Goal: Communication & Community: Share content

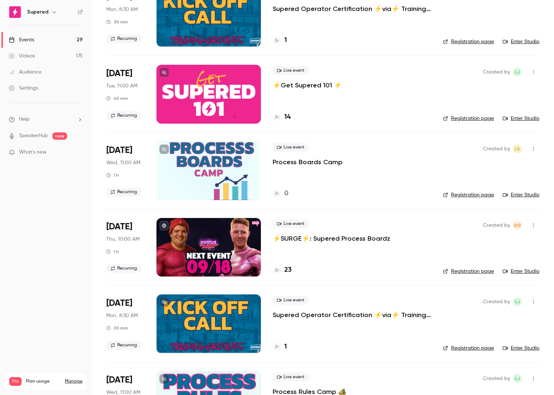
scroll to position [89, 0]
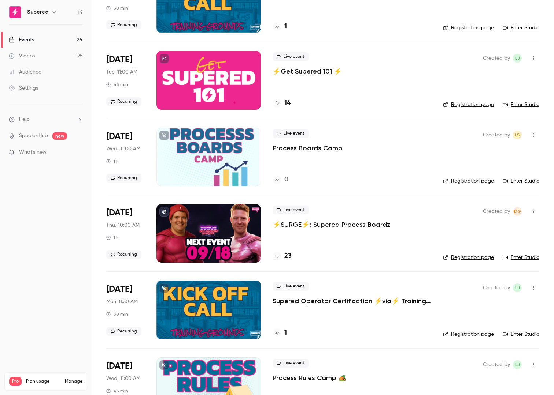
click at [354, 224] on p "⚡️SURGE⚡️: Supered Process Boardz" at bounding box center [331, 224] width 118 height 9
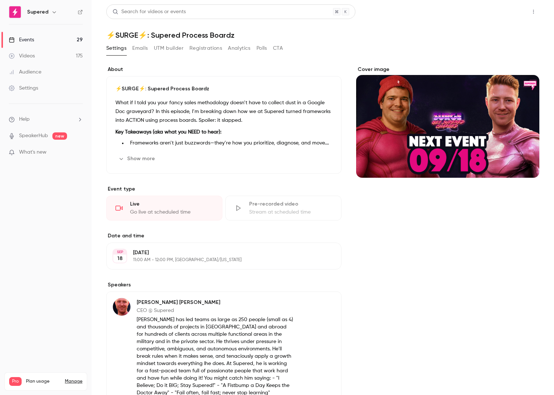
click at [504, 13] on button "Share" at bounding box center [506, 11] width 29 height 15
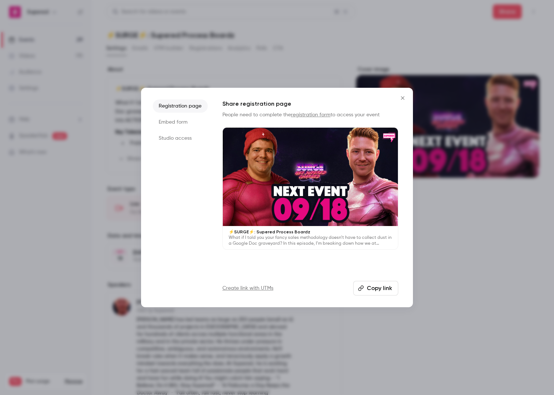
click at [379, 284] on button "Copy link" at bounding box center [375, 288] width 45 height 15
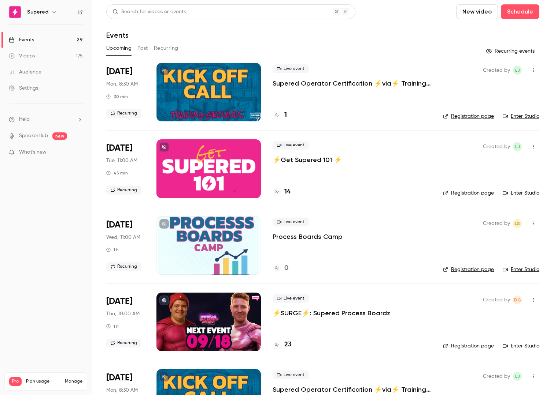
click at [338, 314] on p "⚡️SURGE⚡️: Supered Process Boardz" at bounding box center [331, 313] width 118 height 9
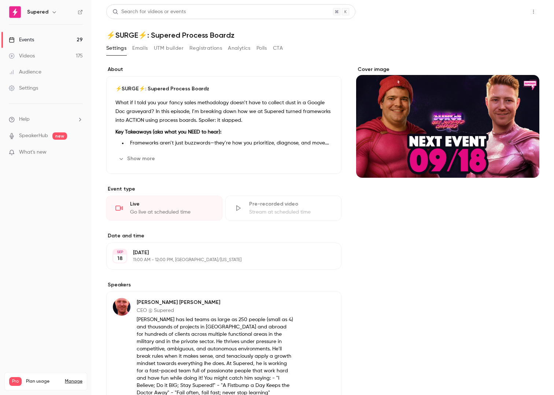
click at [501, 15] on button "Share" at bounding box center [506, 11] width 29 height 15
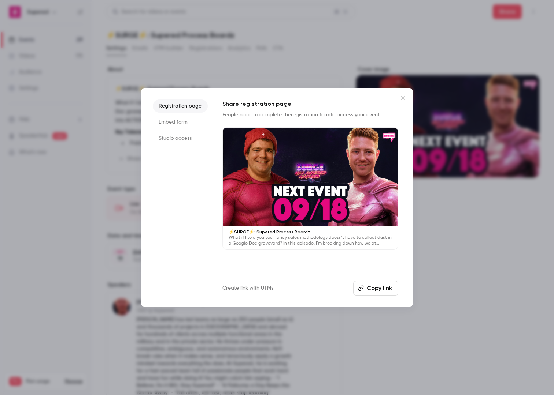
click at [369, 293] on button "Copy link" at bounding box center [375, 288] width 45 height 15
